Goal: Information Seeking & Learning: Learn about a topic

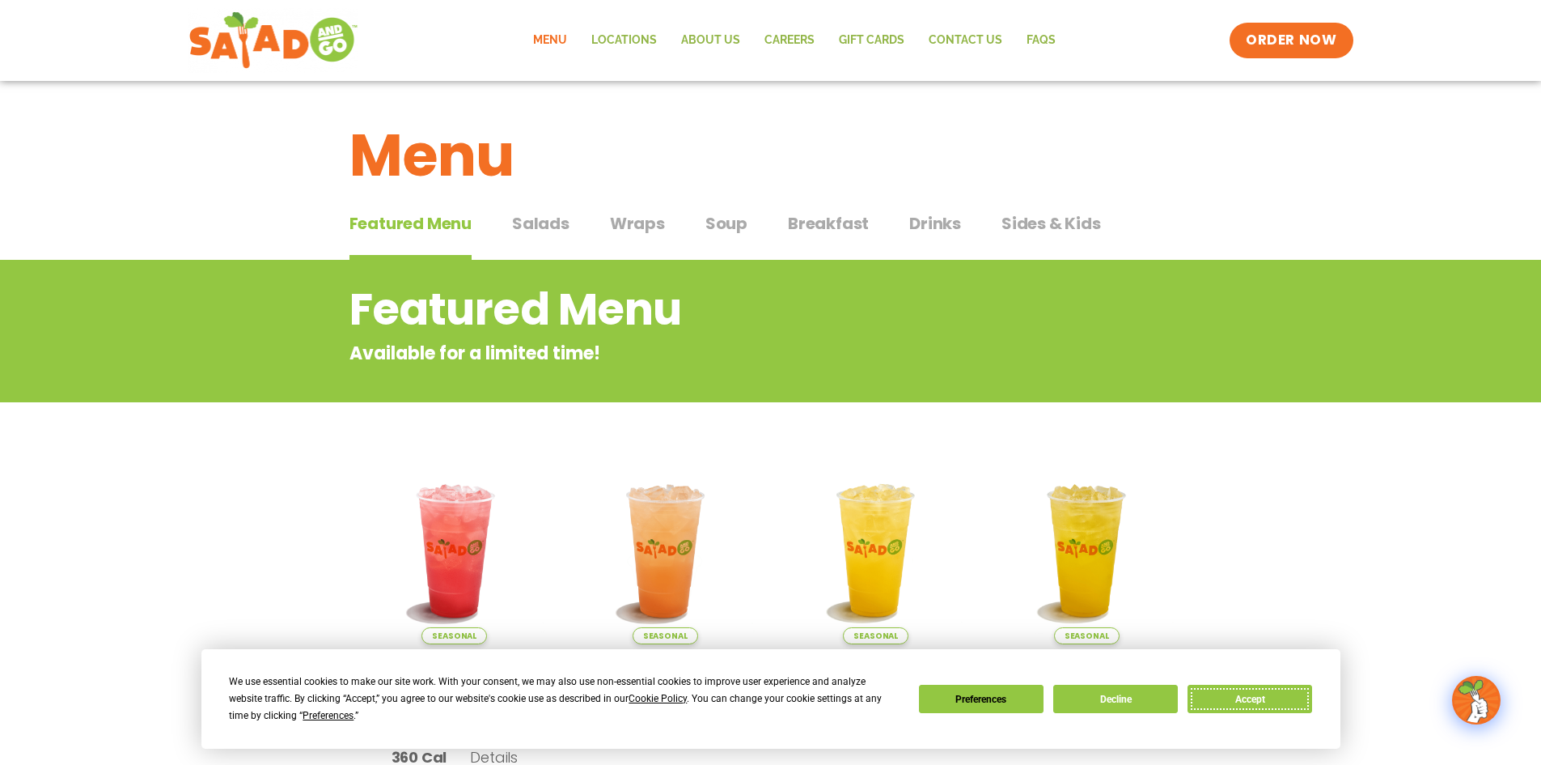
click at [1249, 698] on button "Accept" at bounding box center [1250, 699] width 125 height 28
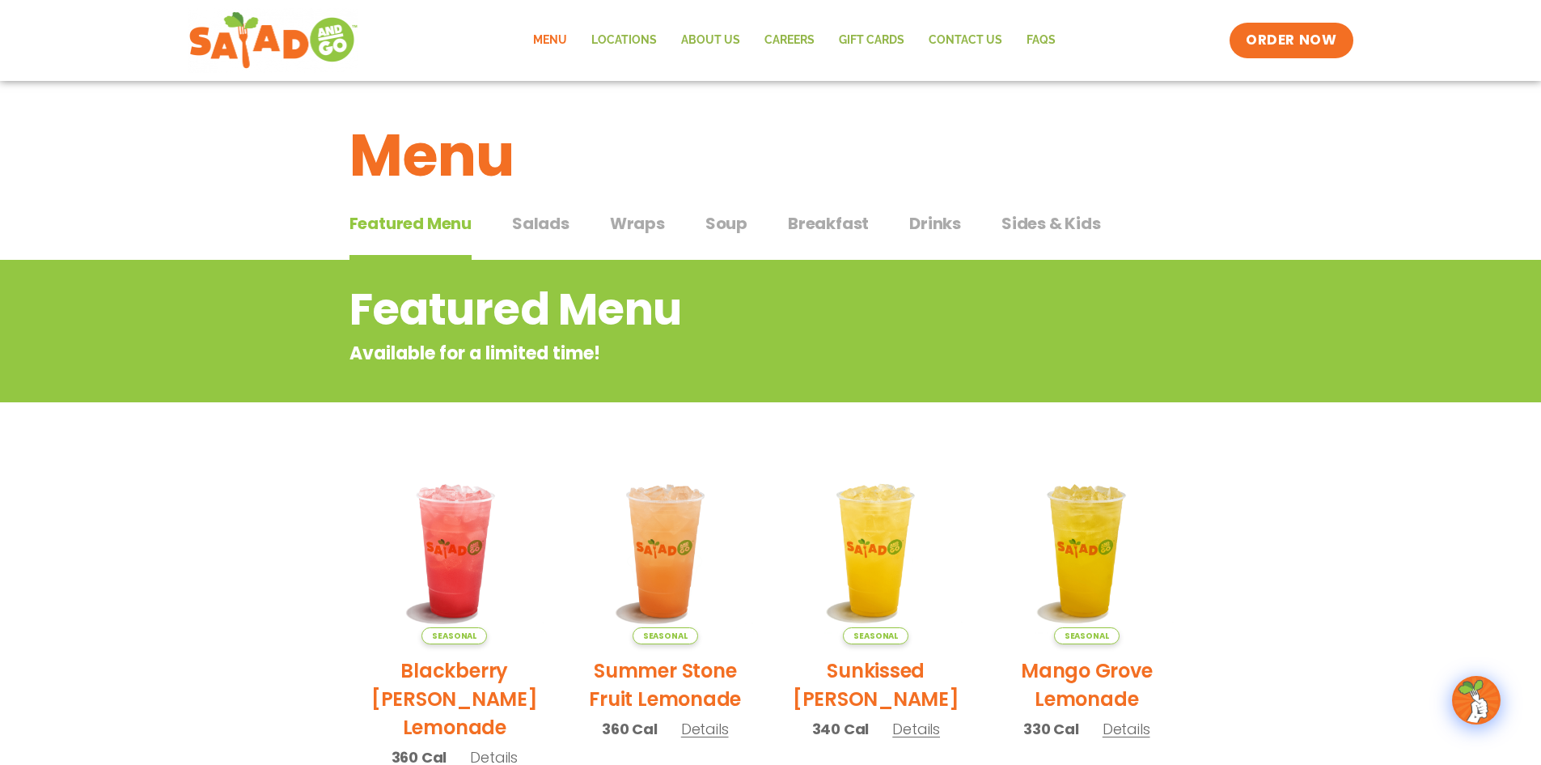
click at [536, 223] on span "Salads" at bounding box center [540, 223] width 57 height 24
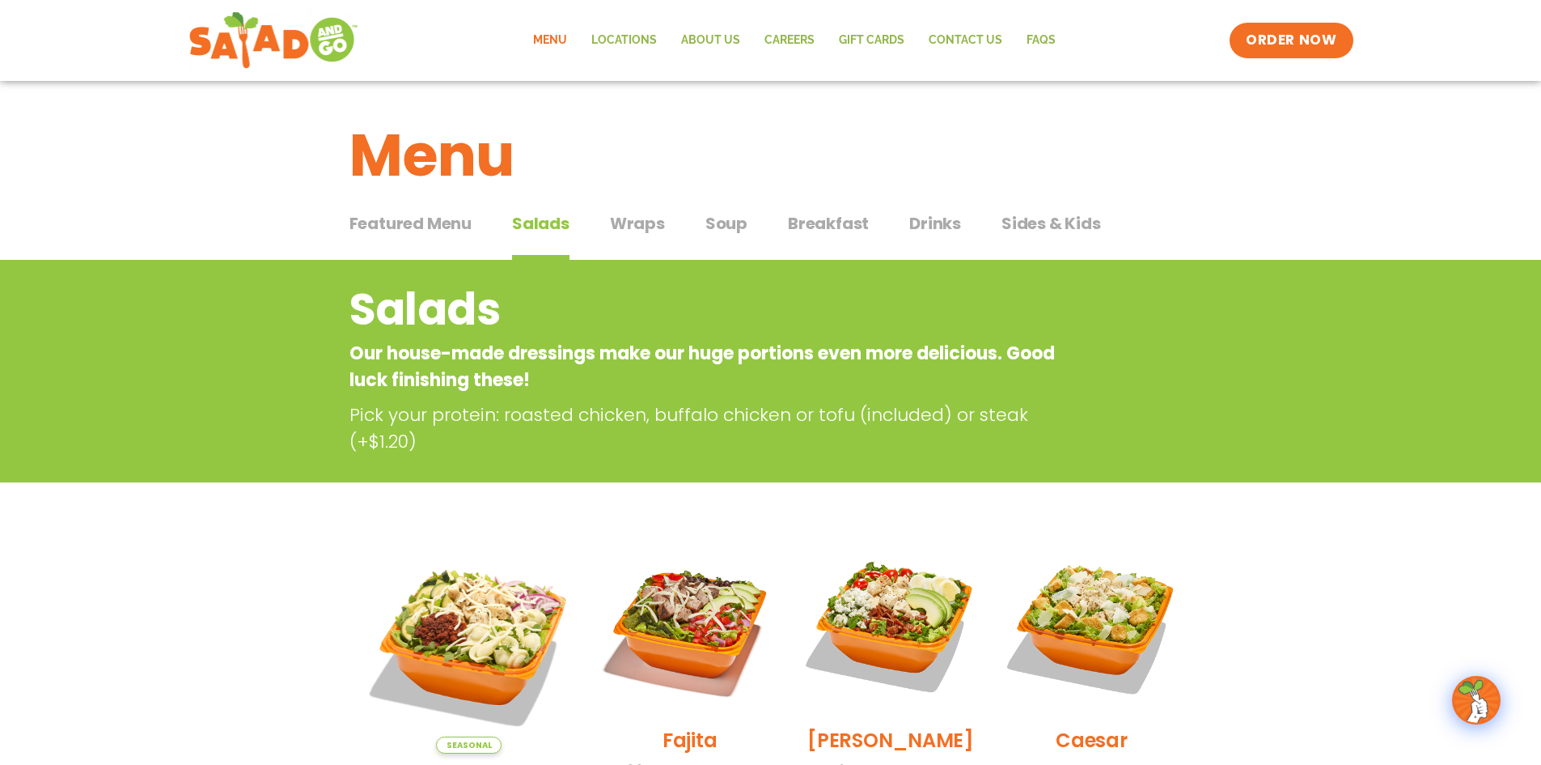
click at [628, 231] on span "Wraps" at bounding box center [637, 223] width 55 height 24
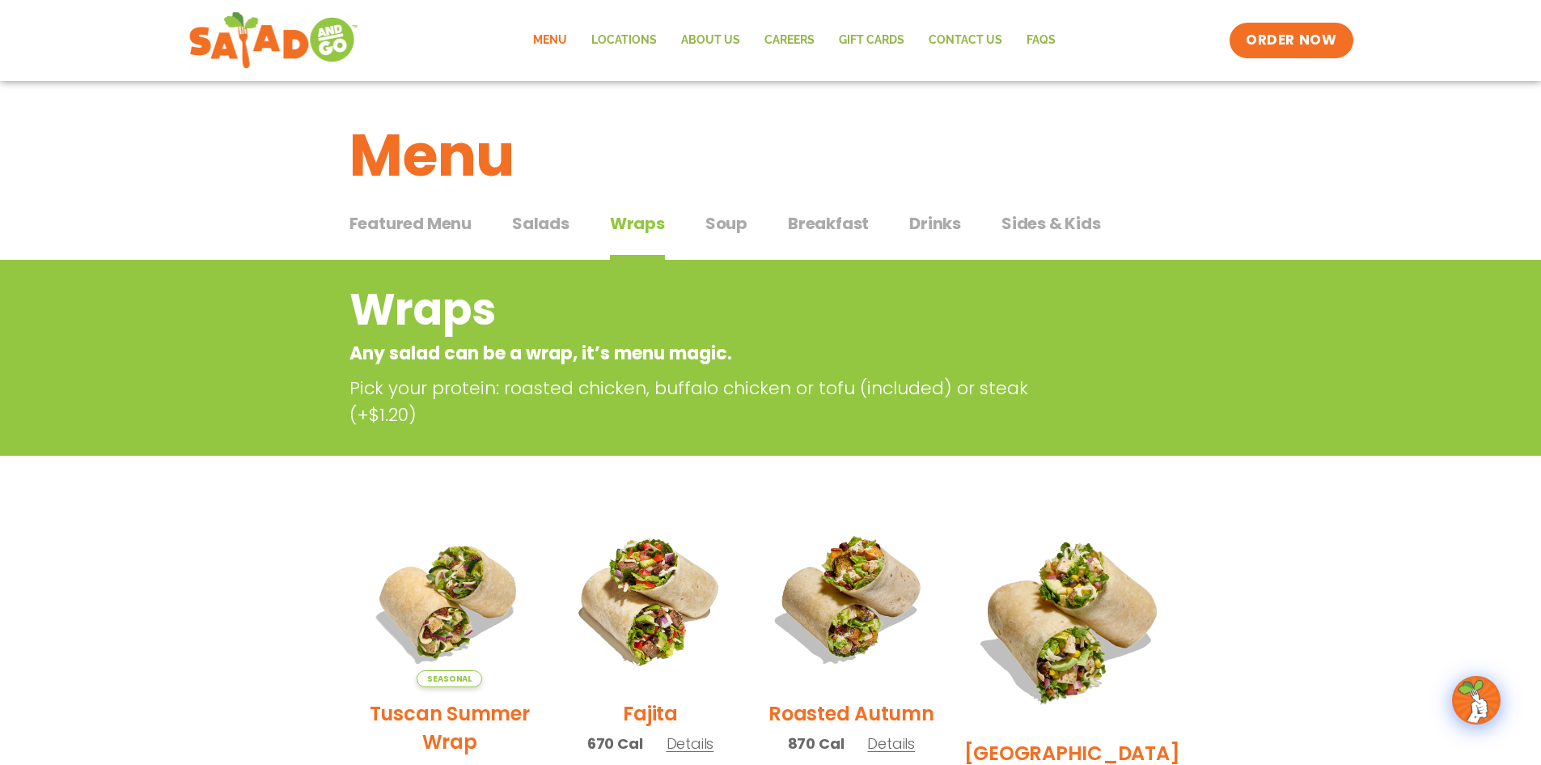
click at [951, 228] on span "Drinks" at bounding box center [935, 223] width 52 height 24
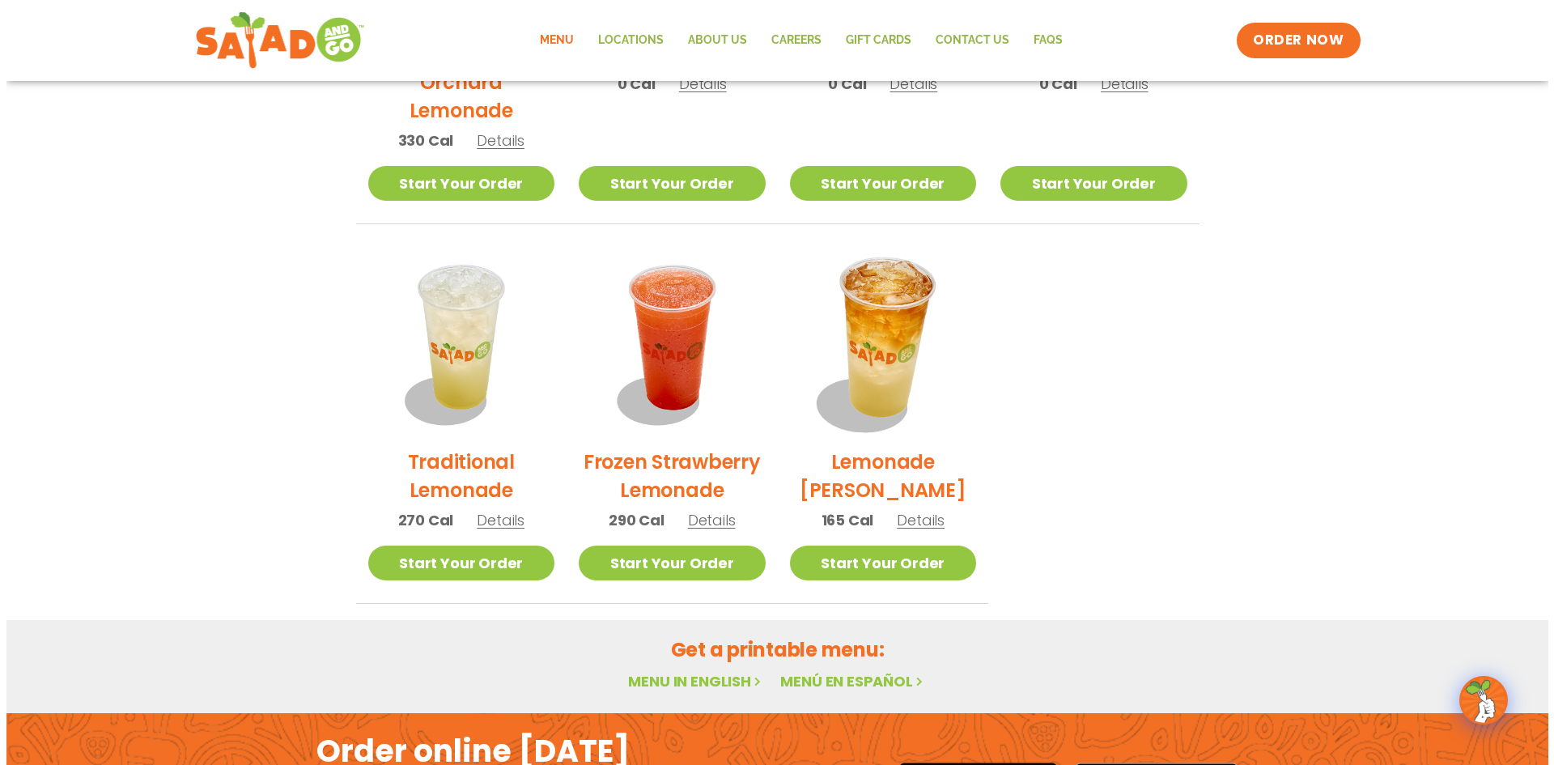
scroll to position [1052, 0]
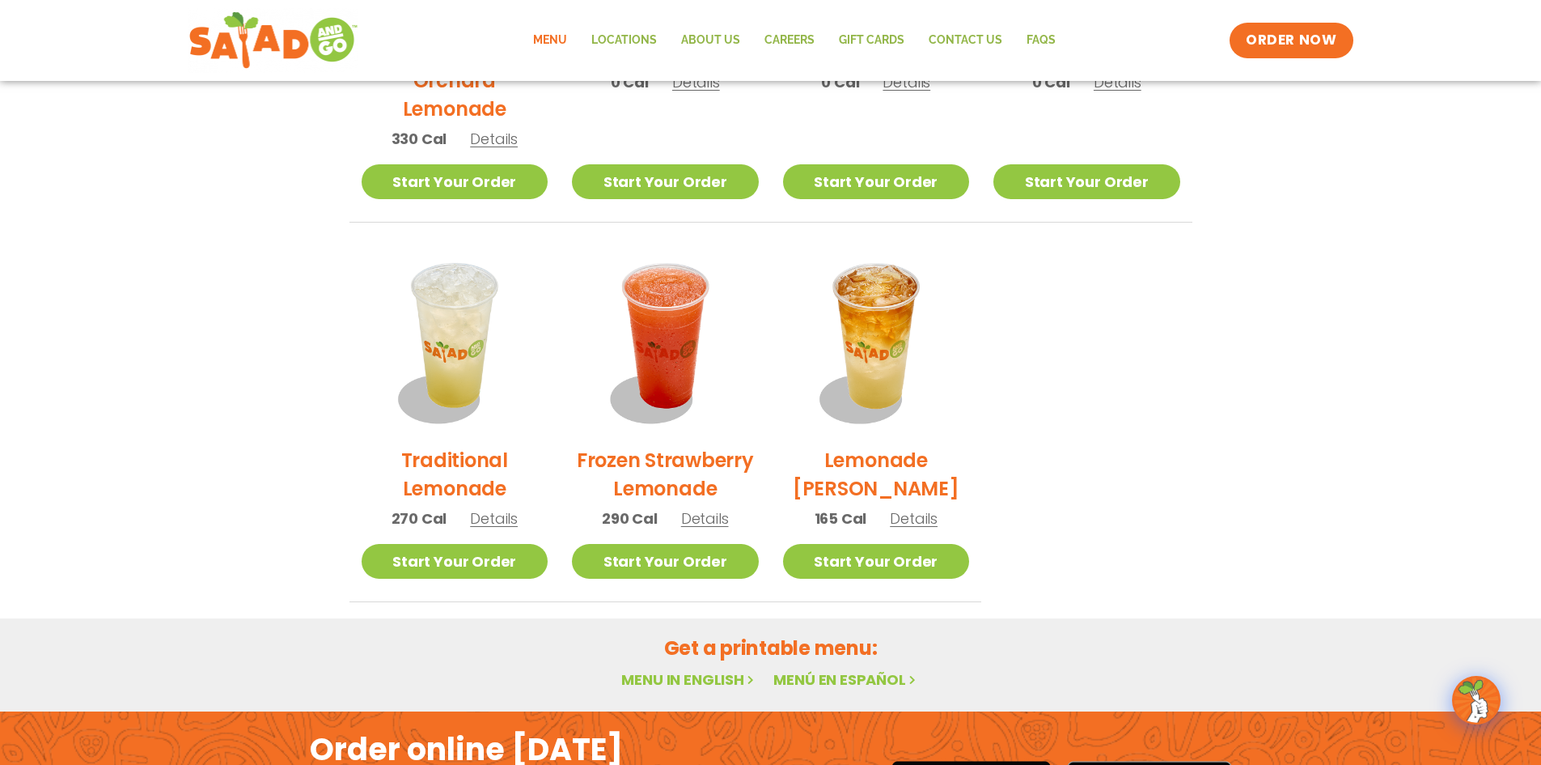
click at [935, 516] on span "Details" at bounding box center [914, 518] width 48 height 20
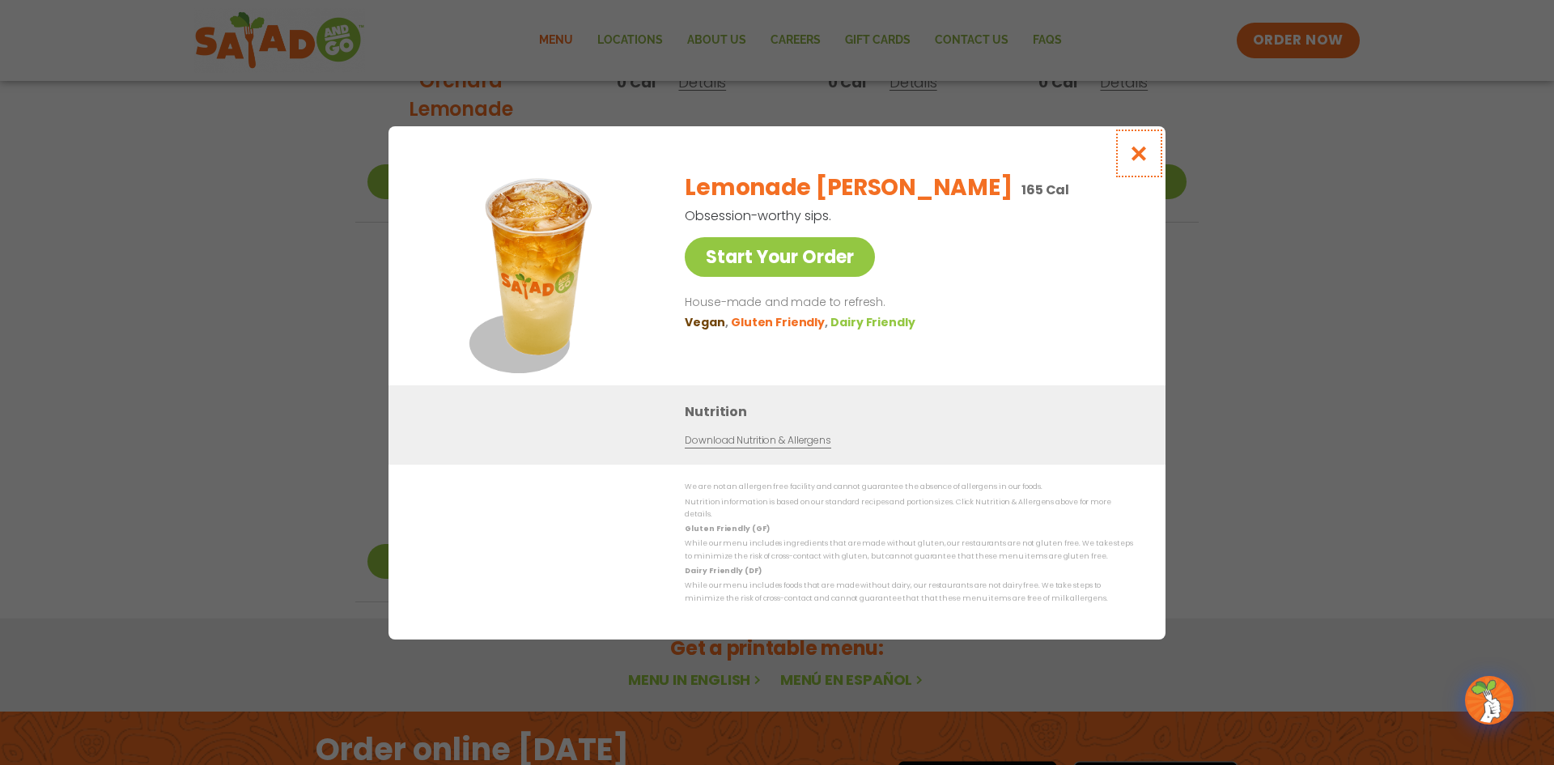
click at [1136, 160] on icon "Close modal" at bounding box center [1139, 153] width 20 height 17
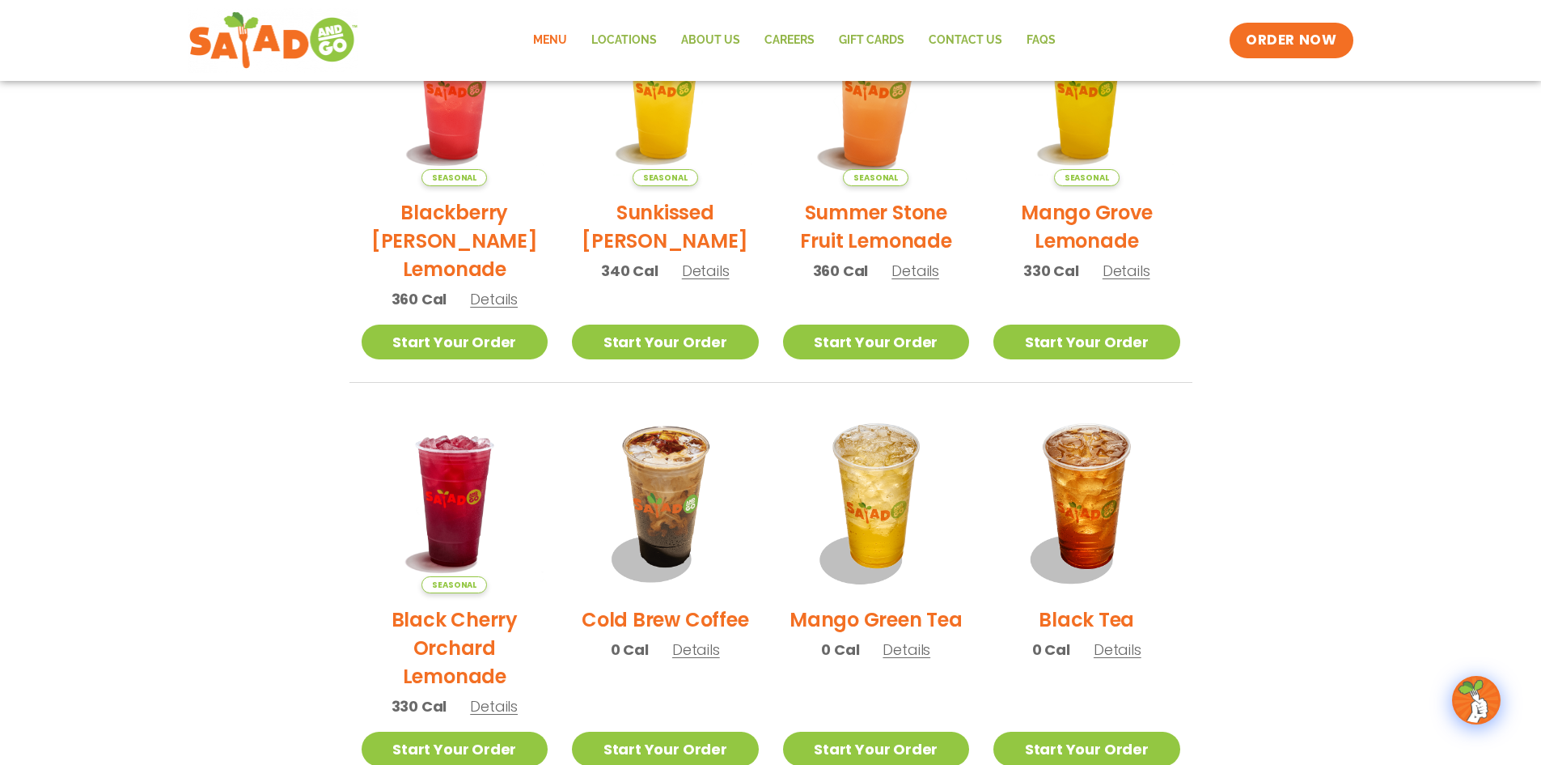
scroll to position [0, 0]
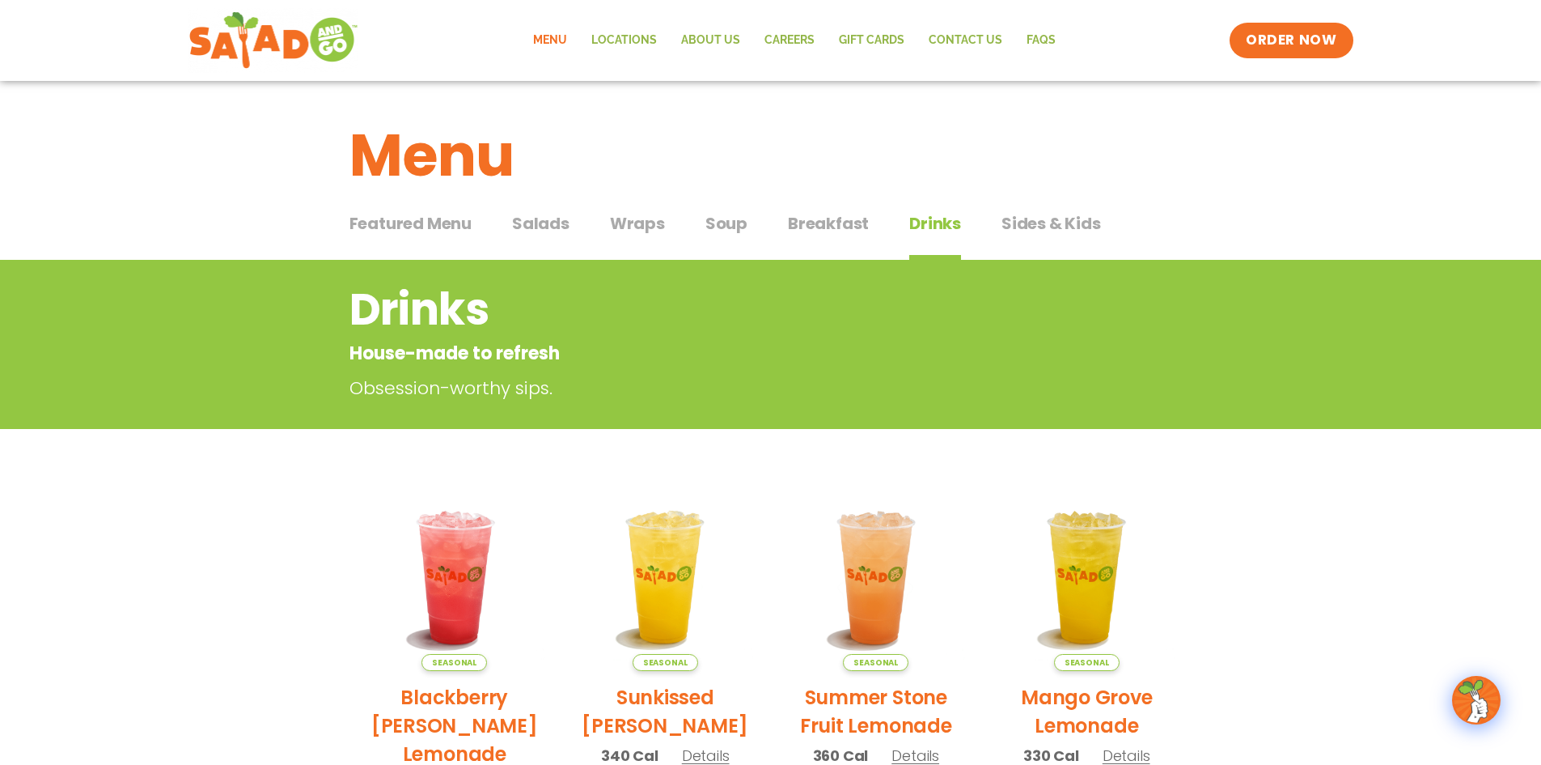
click at [562, 220] on span "Salads" at bounding box center [540, 223] width 57 height 24
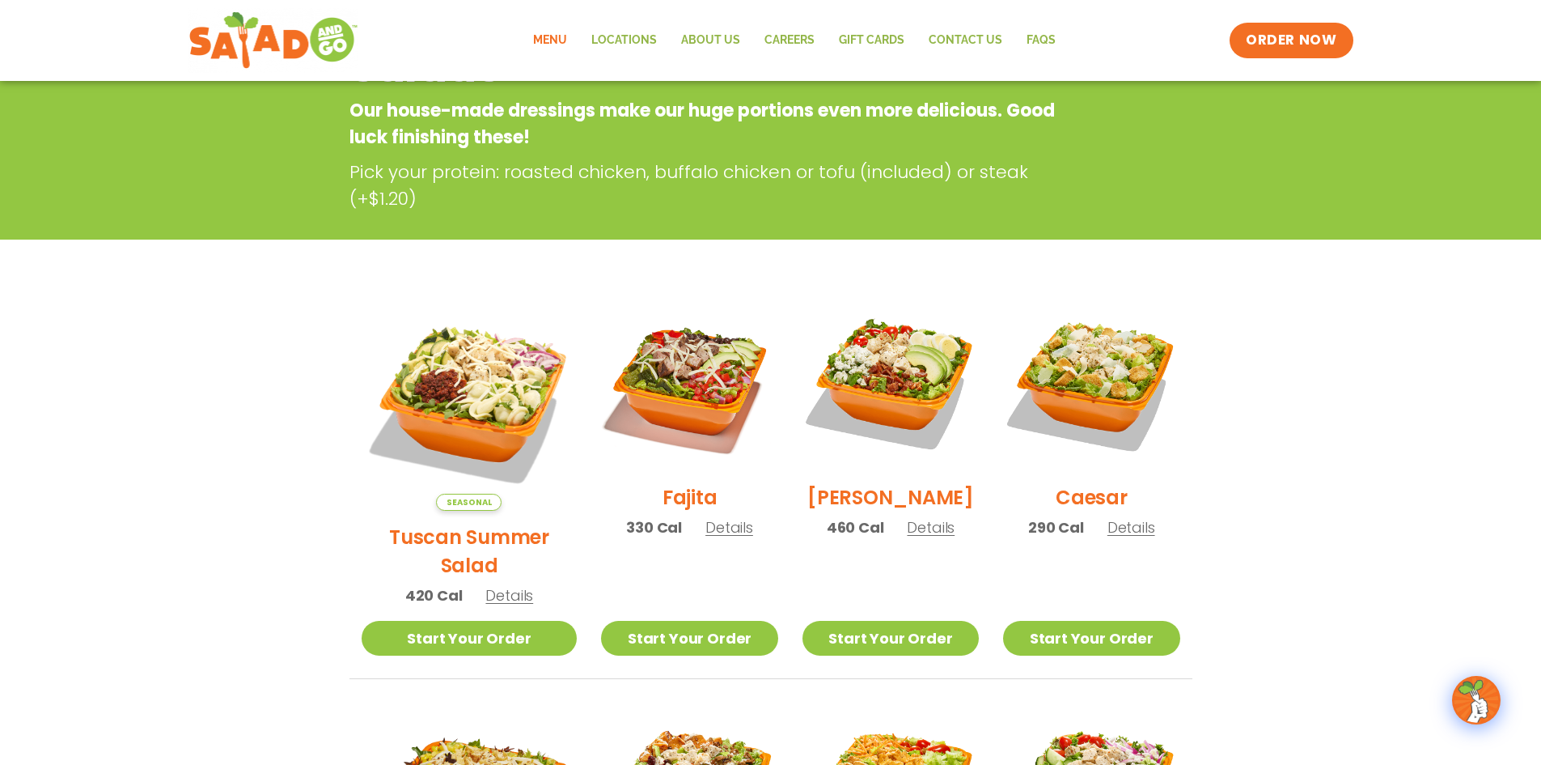
scroll to position [728, 0]
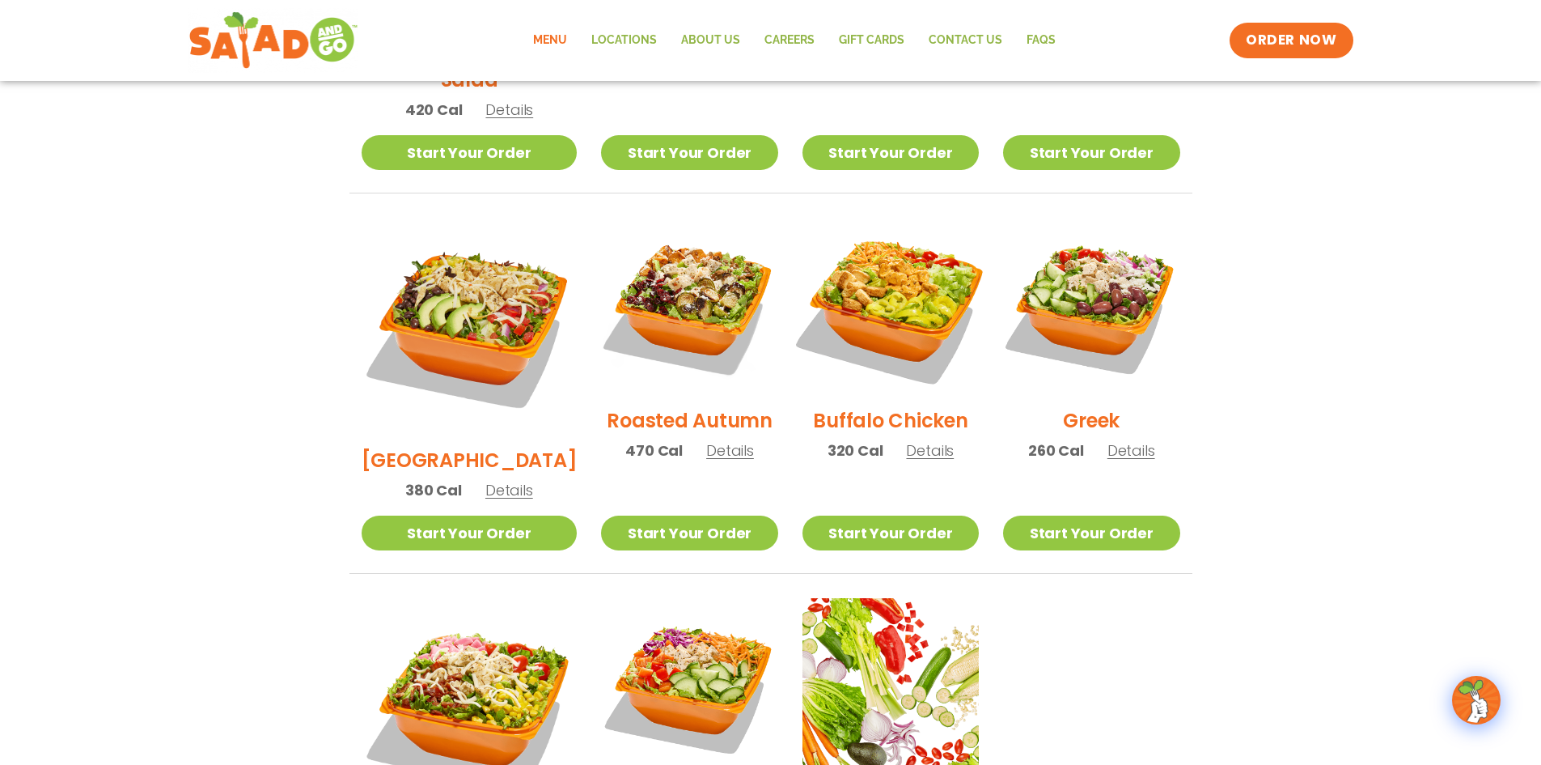
click at [894, 281] on img at bounding box center [890, 305] width 207 height 207
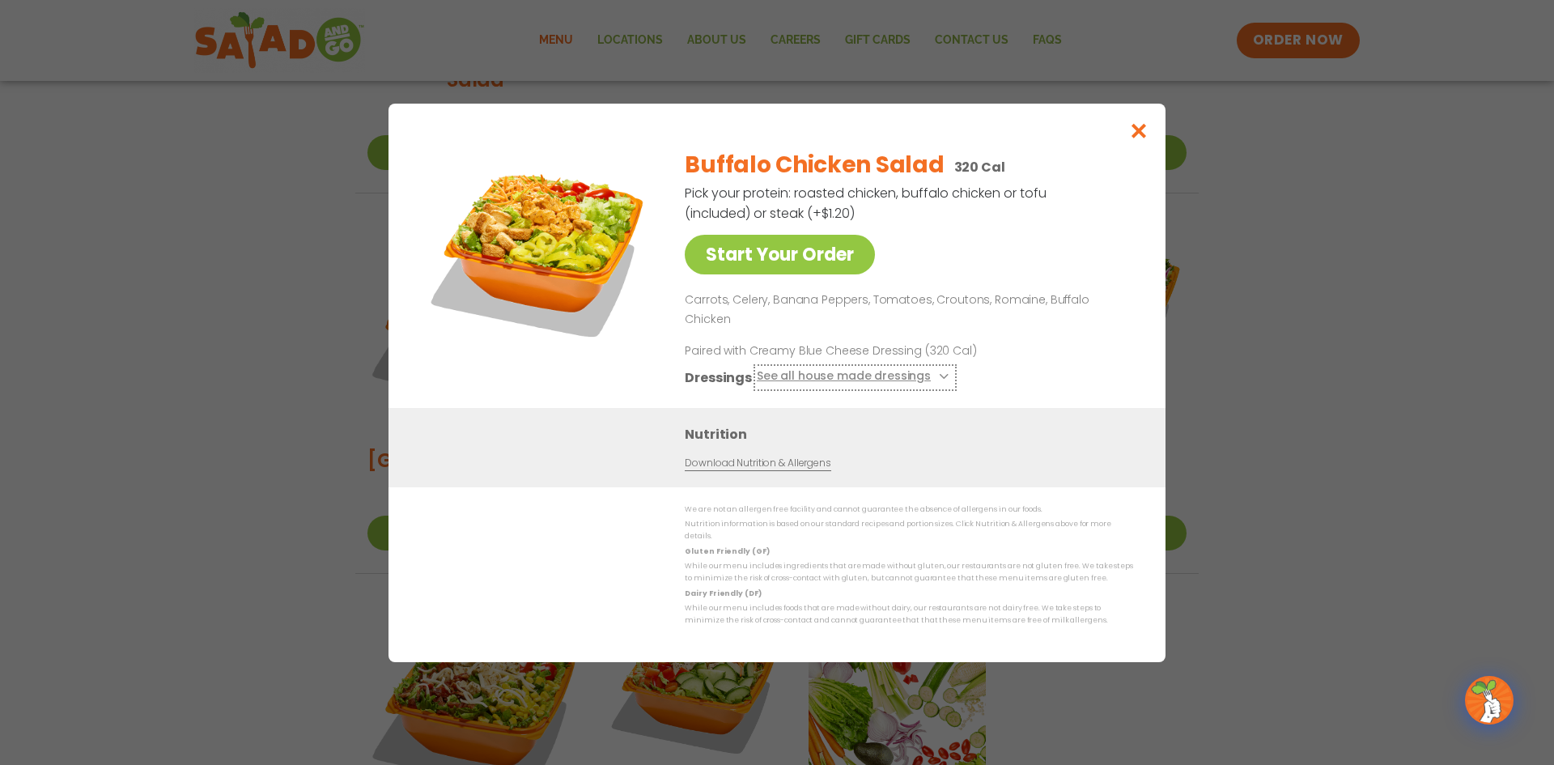
click at [927, 369] on button "See all house made dressings" at bounding box center [855, 377] width 197 height 20
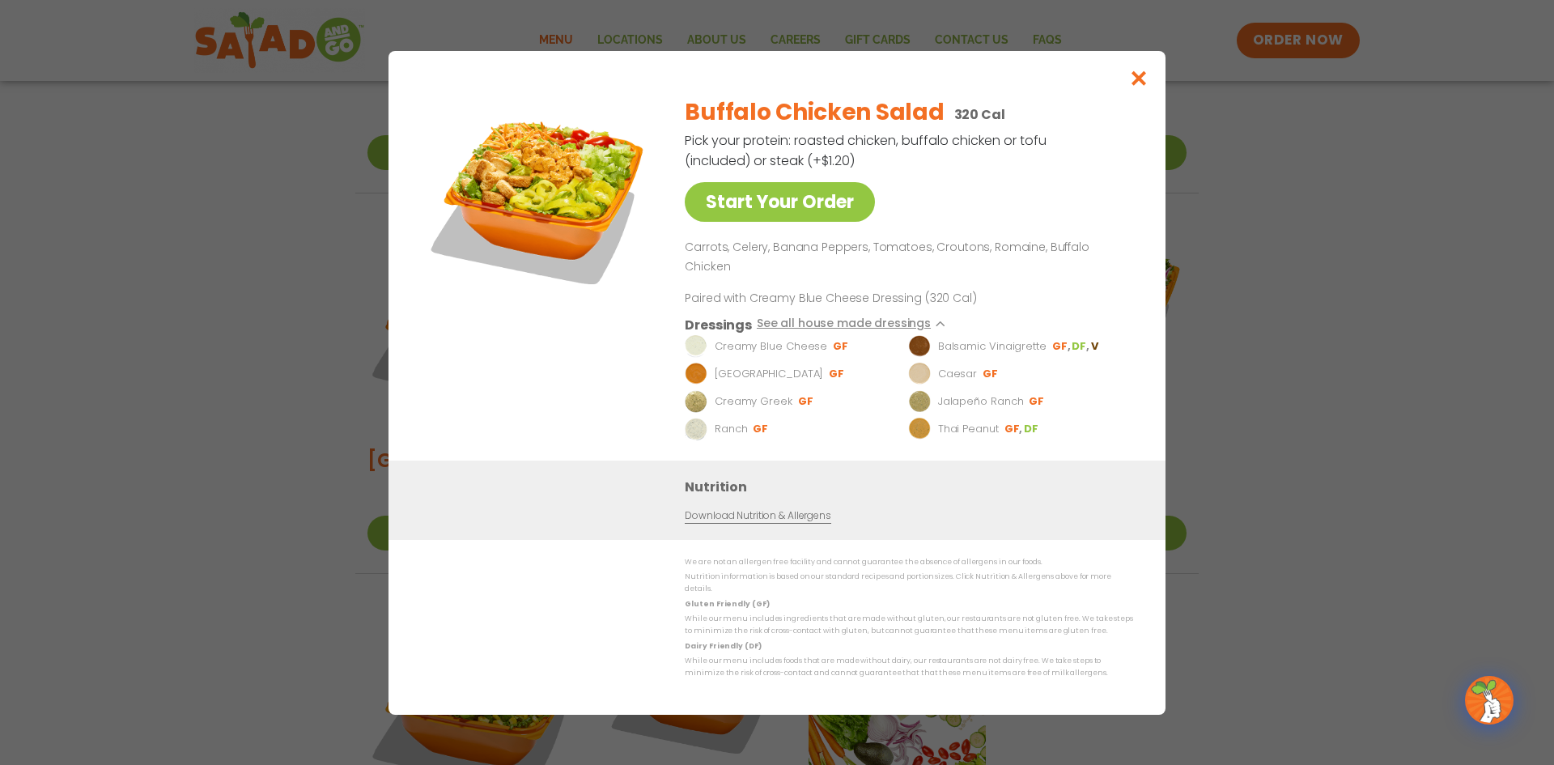
drag, startPoint x: 1244, startPoint y: 336, endPoint x: 1245, endPoint y: 326, distance: 9.8
click at [1245, 333] on div "Start Your Order Buffalo Chicken Salad 320 Cal Pick your protein: roasted chick…" at bounding box center [777, 382] width 1554 height 765
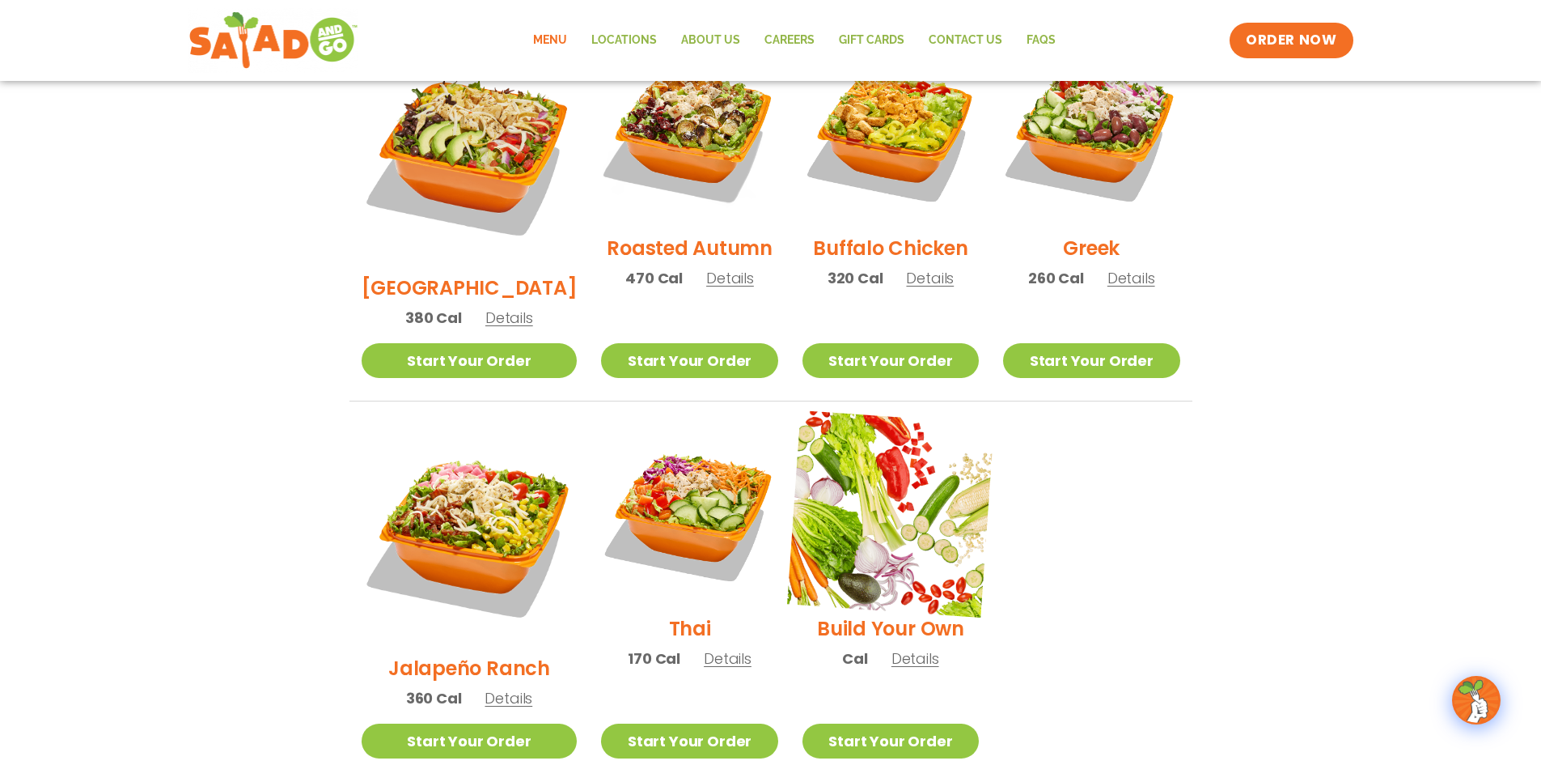
scroll to position [1052, 0]
